Goal: Information Seeking & Learning: Find specific fact

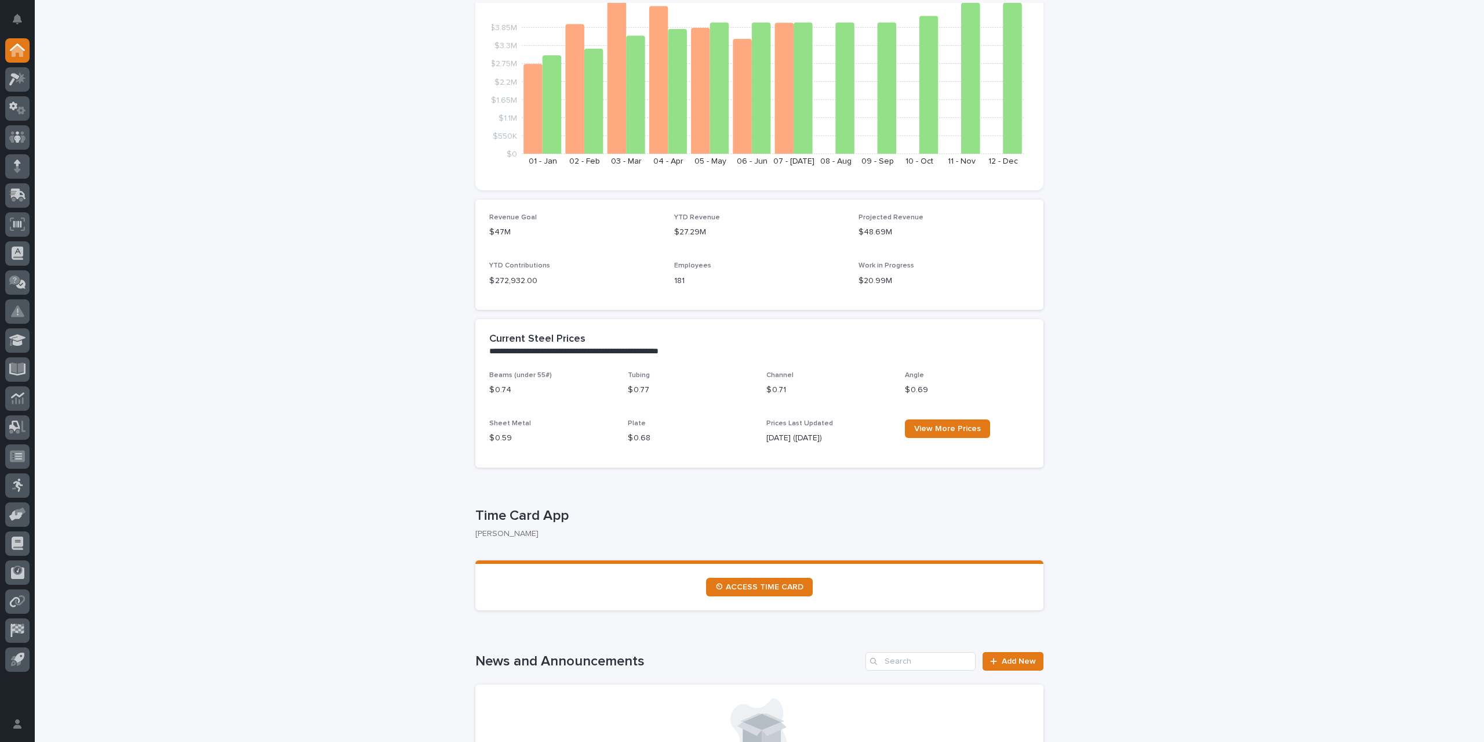
scroll to position [174, 0]
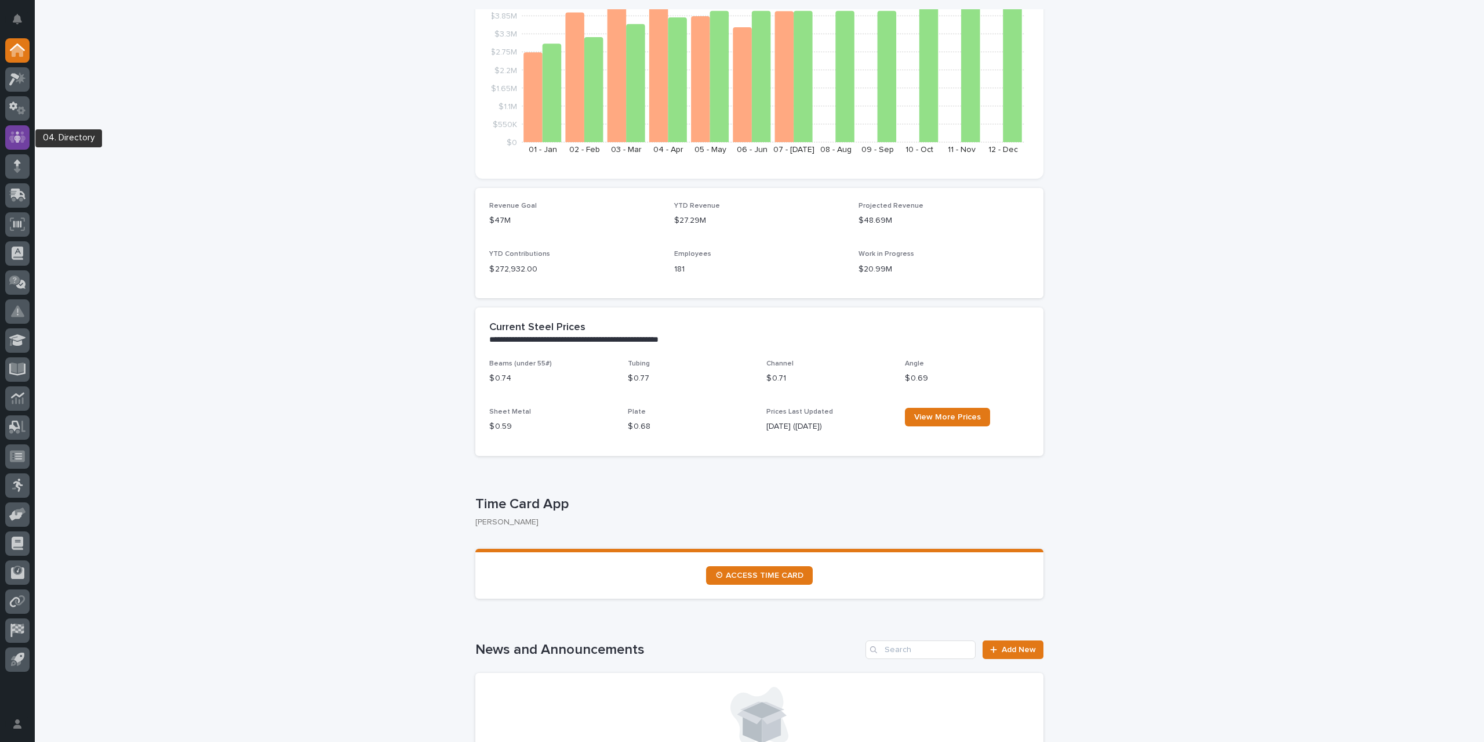
click at [17, 135] on icon at bounding box center [17, 137] width 7 height 12
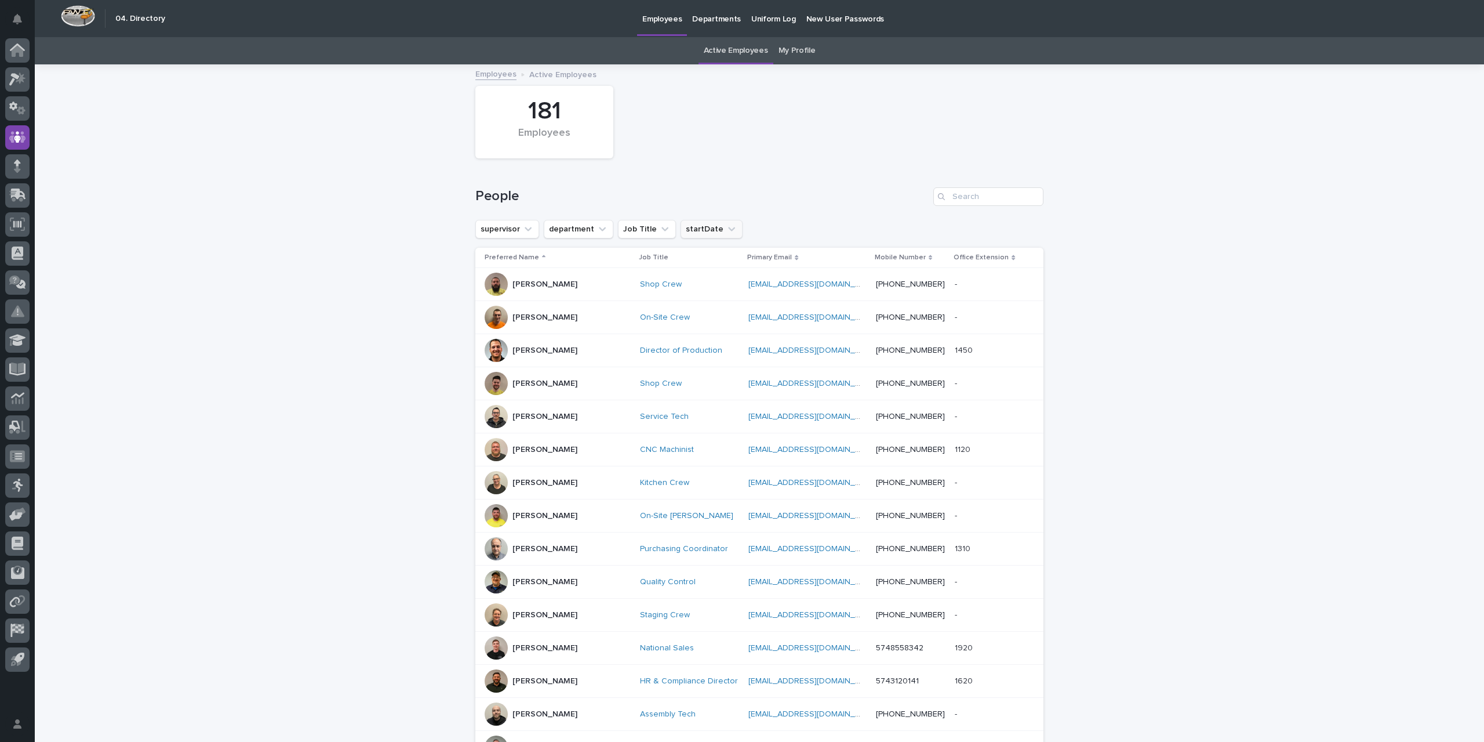
click at [728, 228] on icon "startDate" at bounding box center [731, 229] width 7 height 4
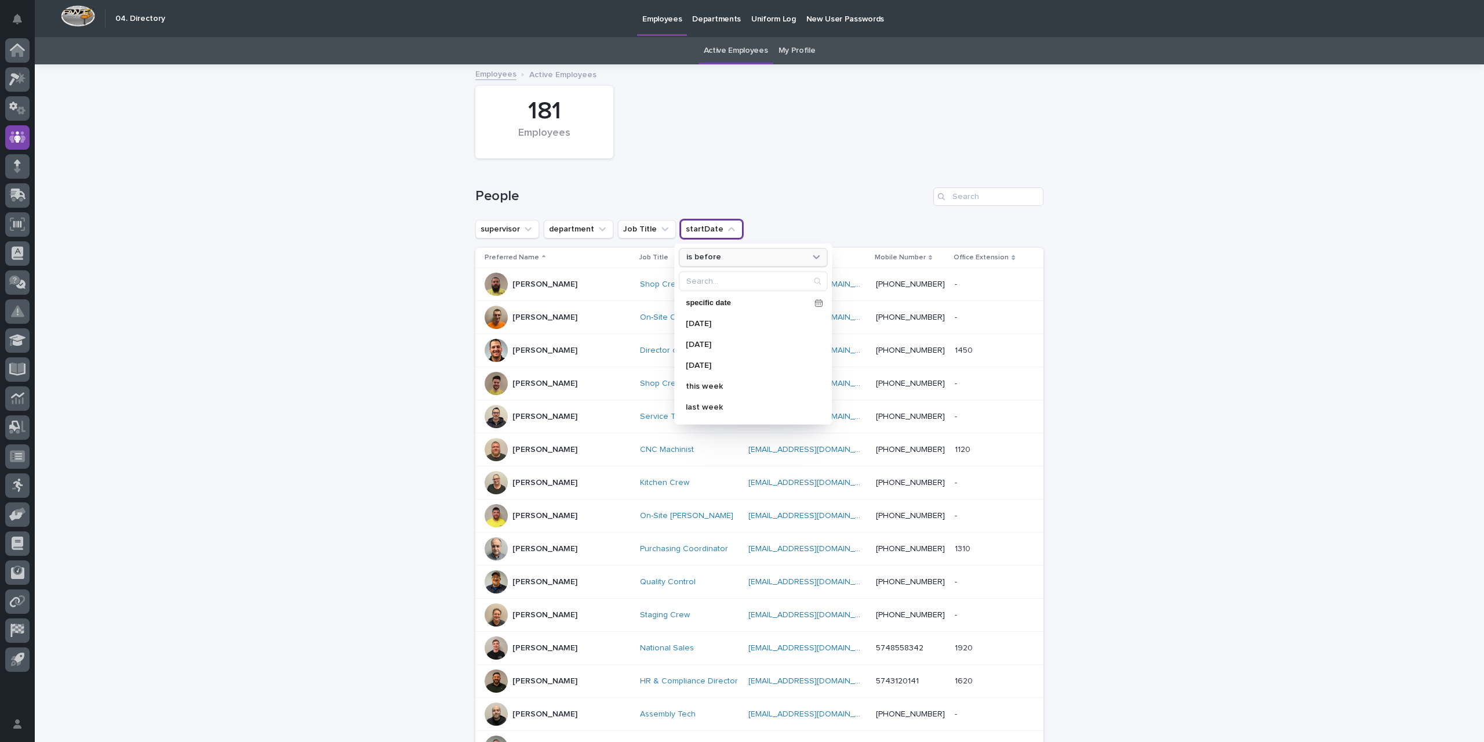
click at [712, 263] on div "is before" at bounding box center [746, 257] width 128 height 12
click at [703, 300] on p "is after" at bounding box center [747, 304] width 112 height 8
click at [695, 317] on div "[DATE]" at bounding box center [753, 323] width 148 height 19
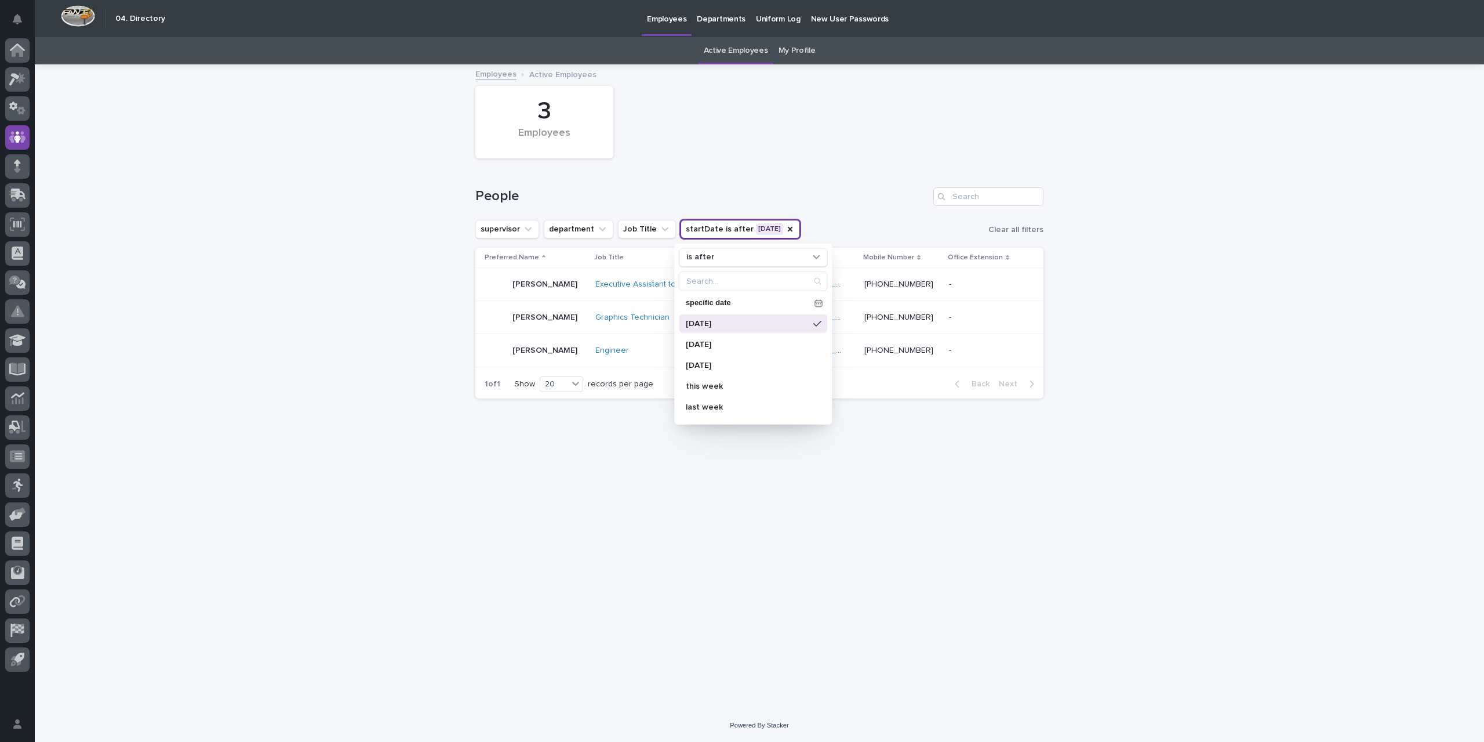
click at [443, 511] on div "Loading... Saving… Loading... Saving… 3 Employees People supervisor department …" at bounding box center [759, 387] width 1449 height 643
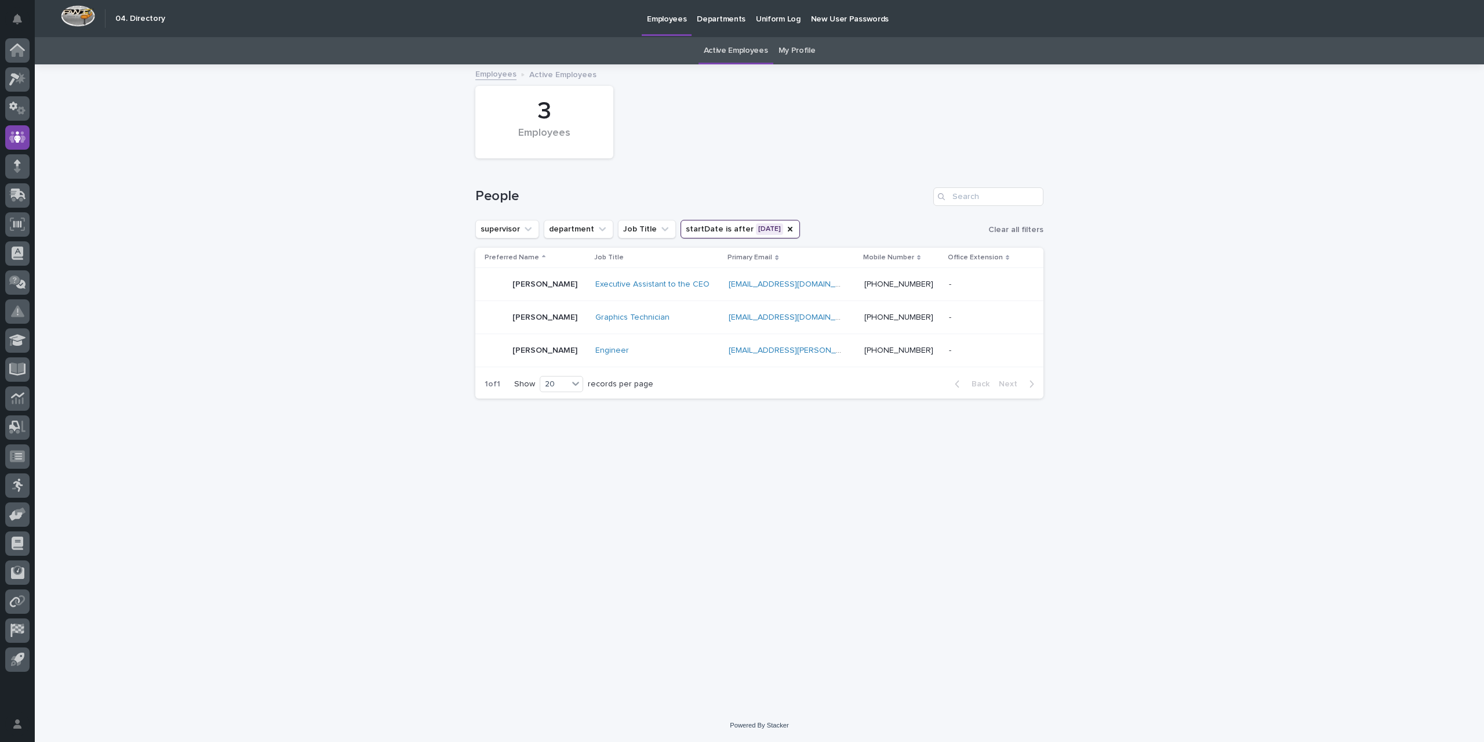
click at [586, 281] on div "[PERSON_NAME]" at bounding box center [535, 284] width 101 height 23
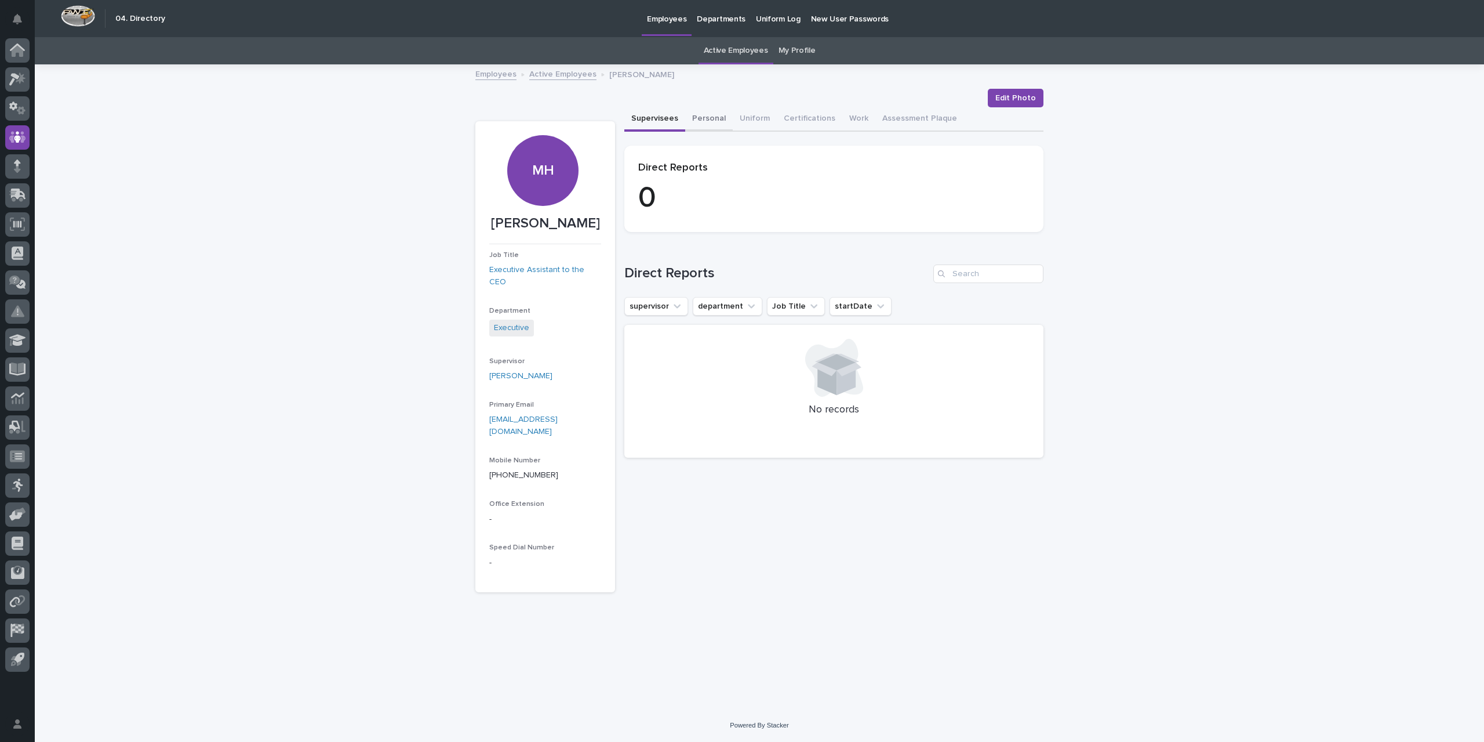
click at [707, 118] on button "Personal" at bounding box center [709, 119] width 48 height 24
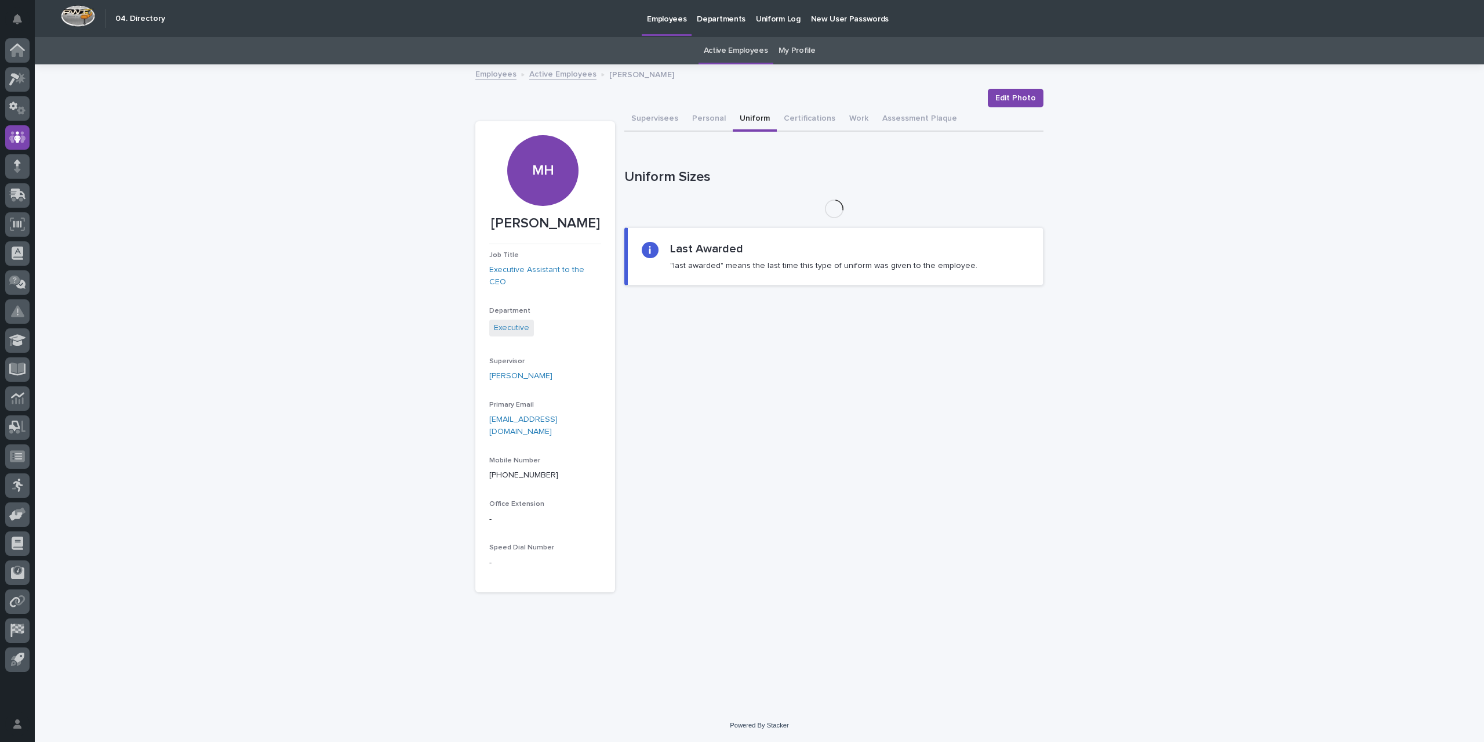
click at [753, 117] on button "Uniform" at bounding box center [755, 119] width 44 height 24
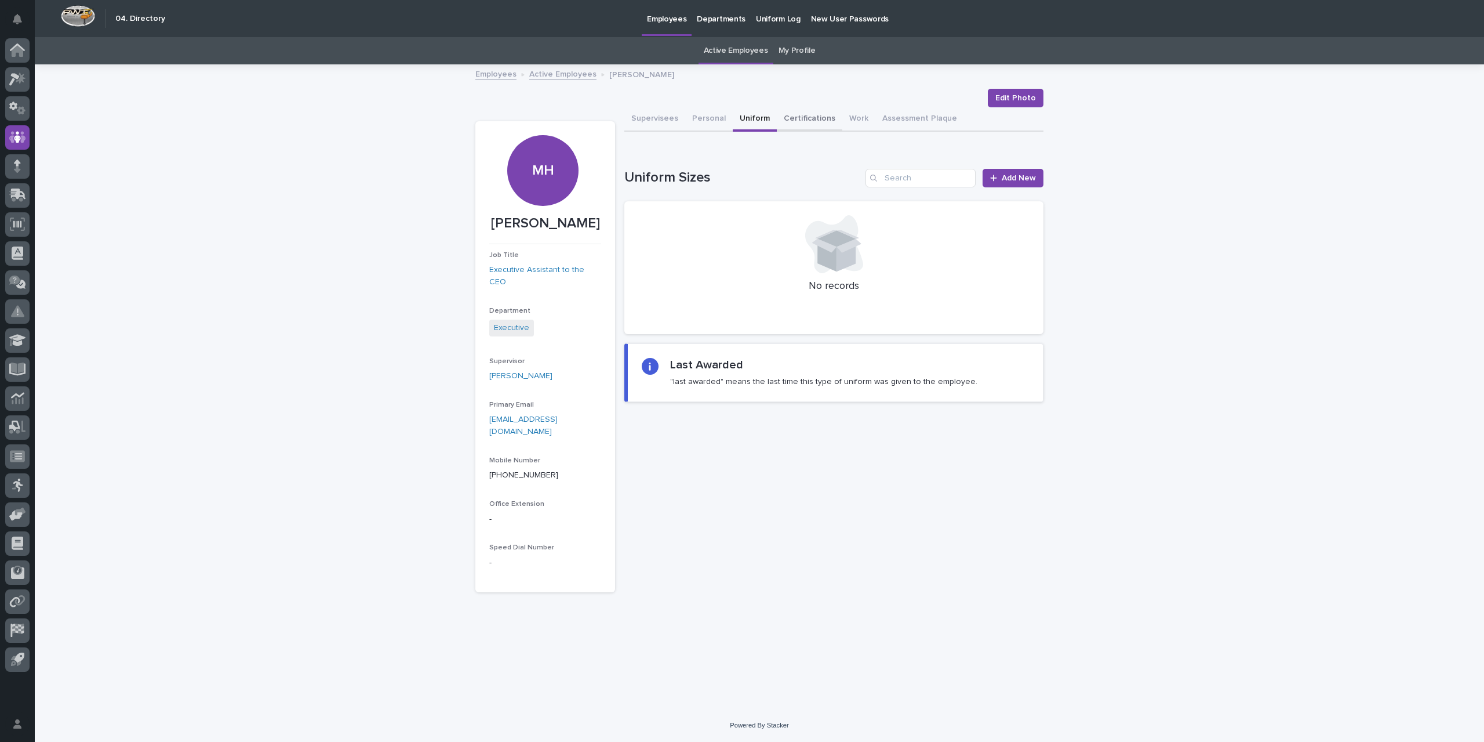
click at [811, 115] on button "Certifications" at bounding box center [810, 119] width 66 height 24
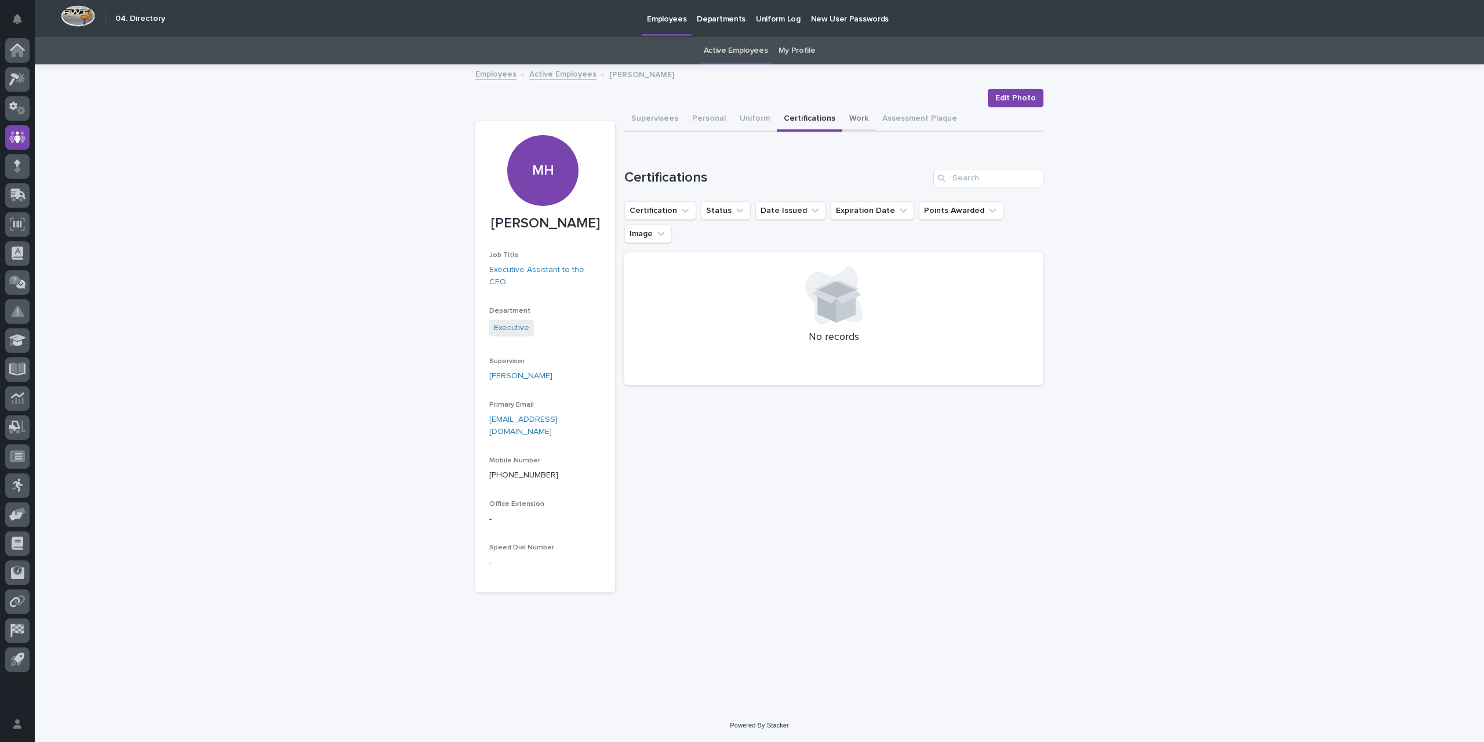
click at [859, 115] on button "Work" at bounding box center [858, 119] width 33 height 24
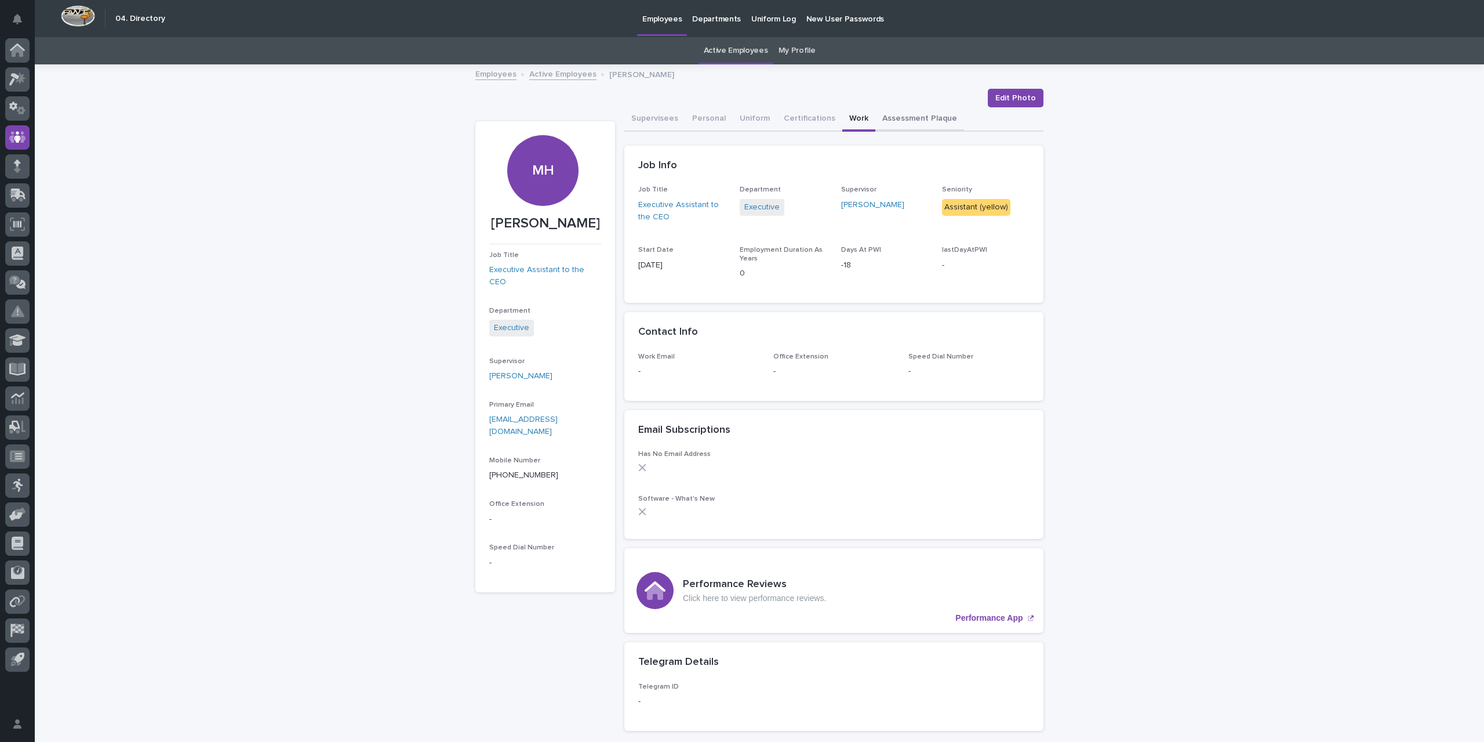
click at [895, 120] on button "Assessment Plaque" at bounding box center [919, 119] width 89 height 24
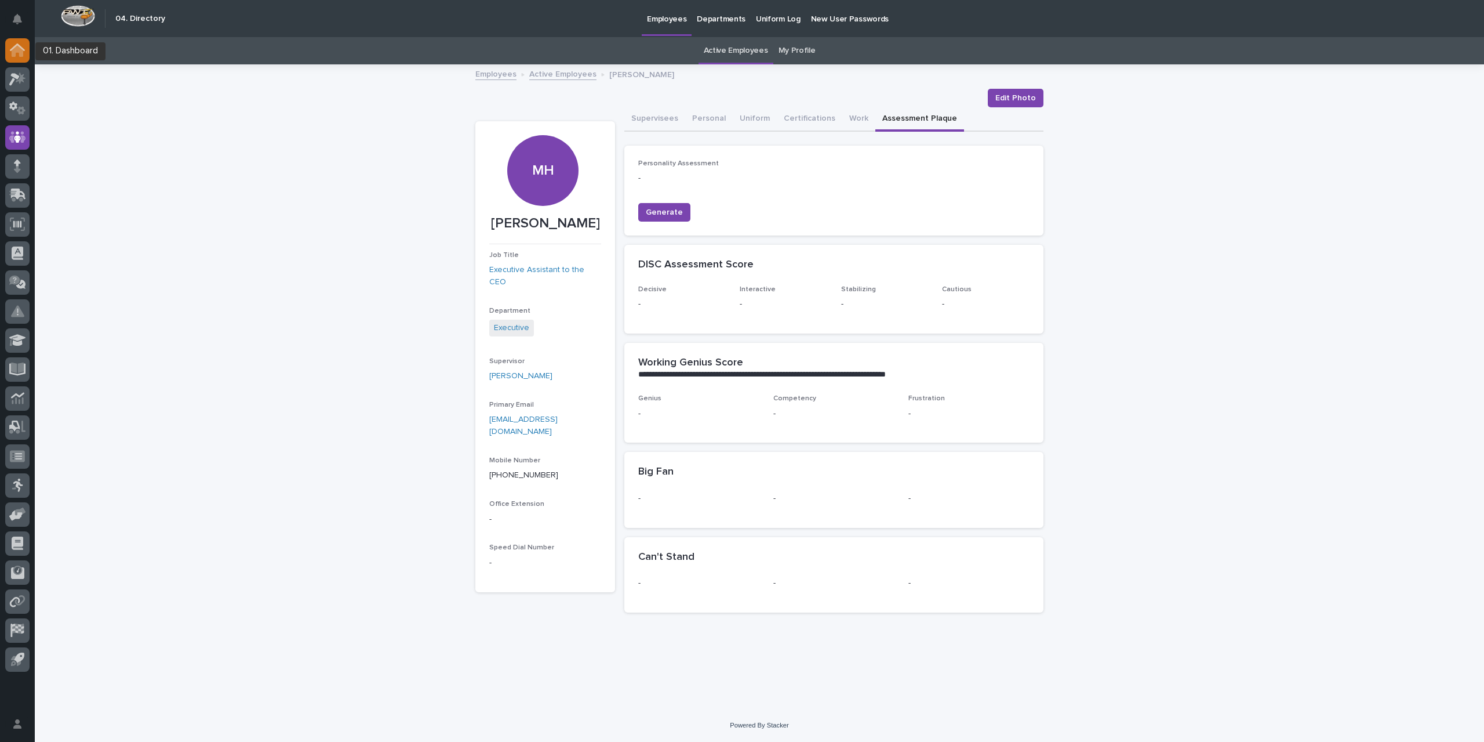
click at [21, 55] on icon at bounding box center [18, 51] width 12 height 12
